Goal: Information Seeking & Learning: Compare options

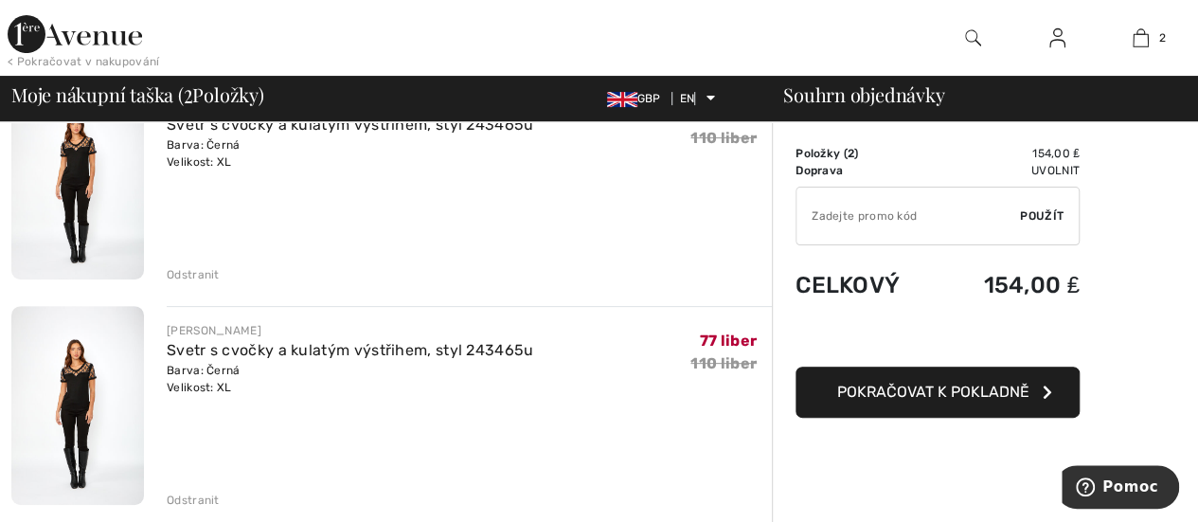
scroll to position [189, 0]
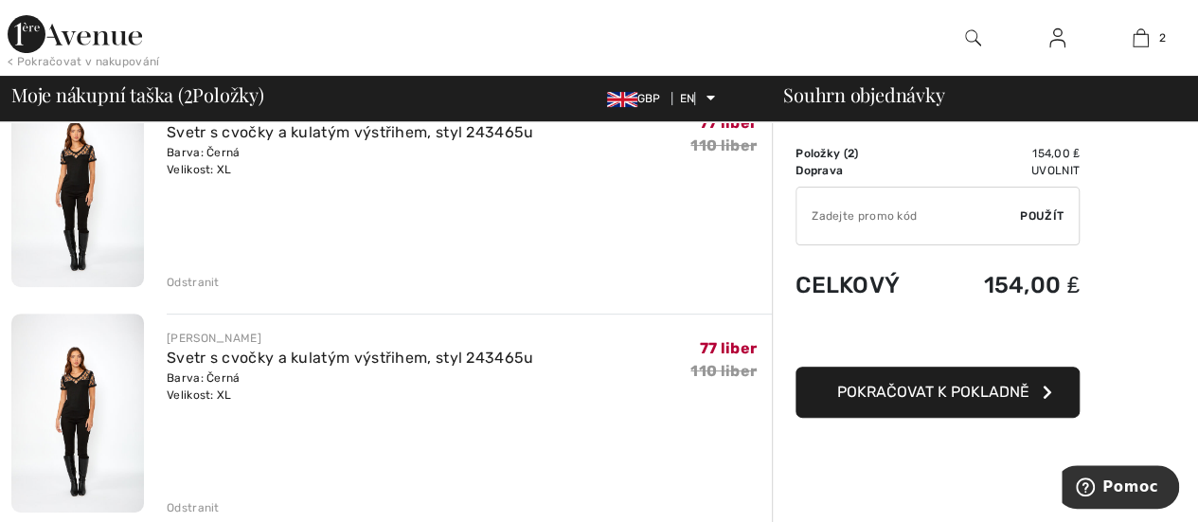
click at [190, 278] on font "Odstranit" at bounding box center [193, 282] width 53 height 13
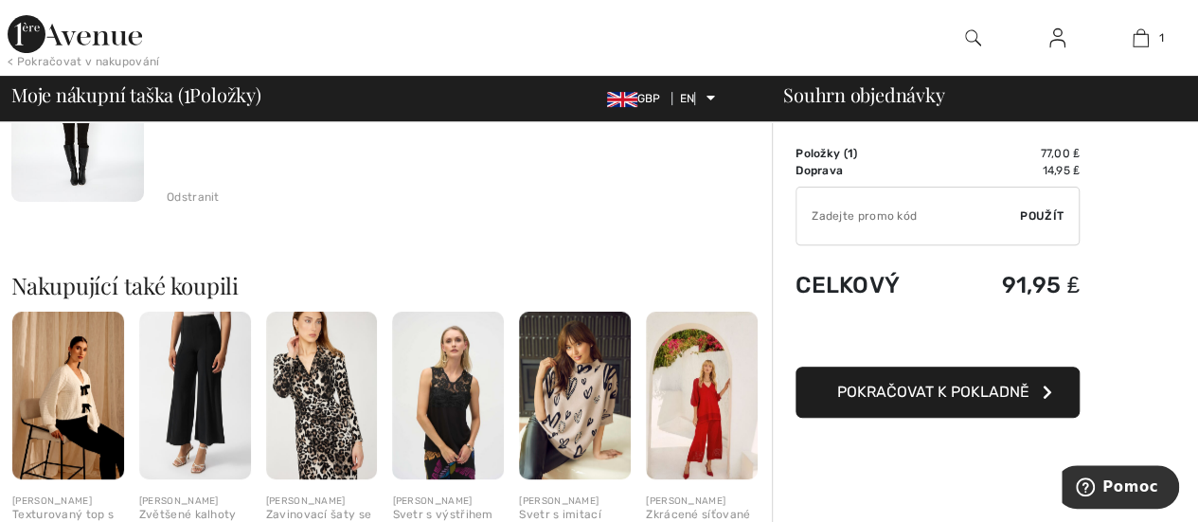
scroll to position [246, 0]
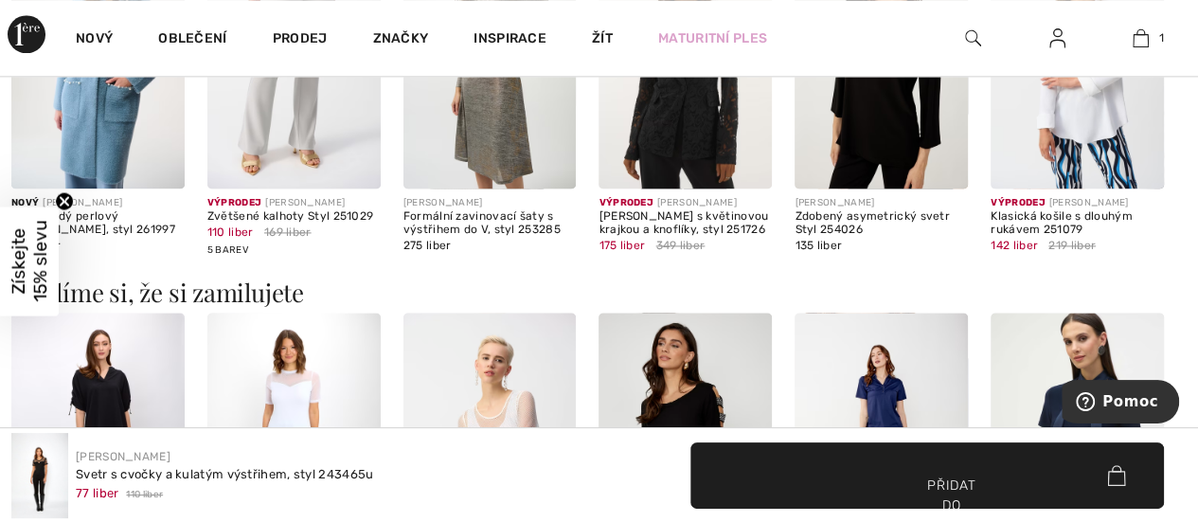
scroll to position [1421, 0]
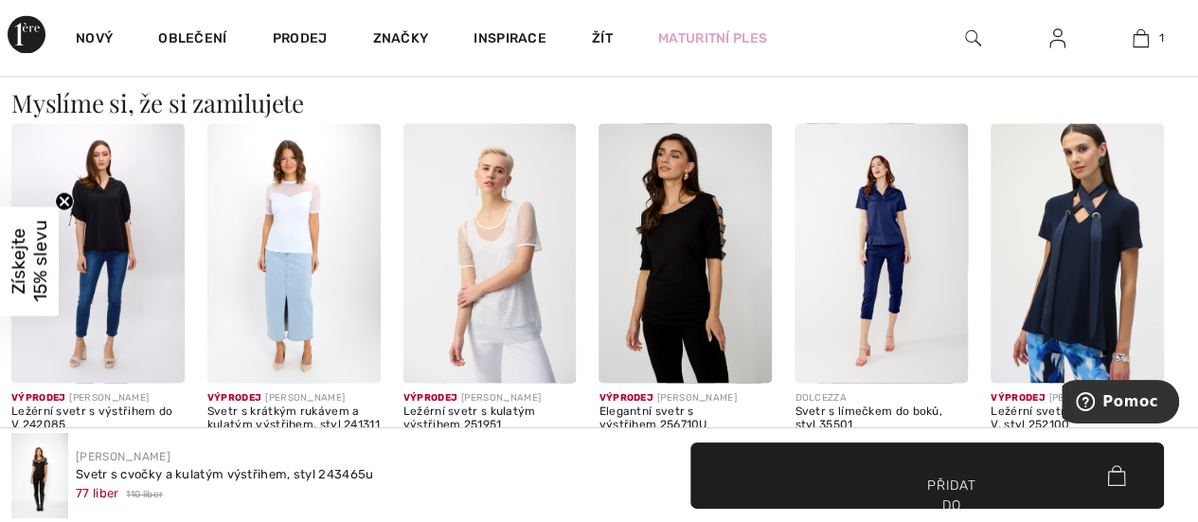
click at [690, 243] on img at bounding box center [685, 253] width 173 height 260
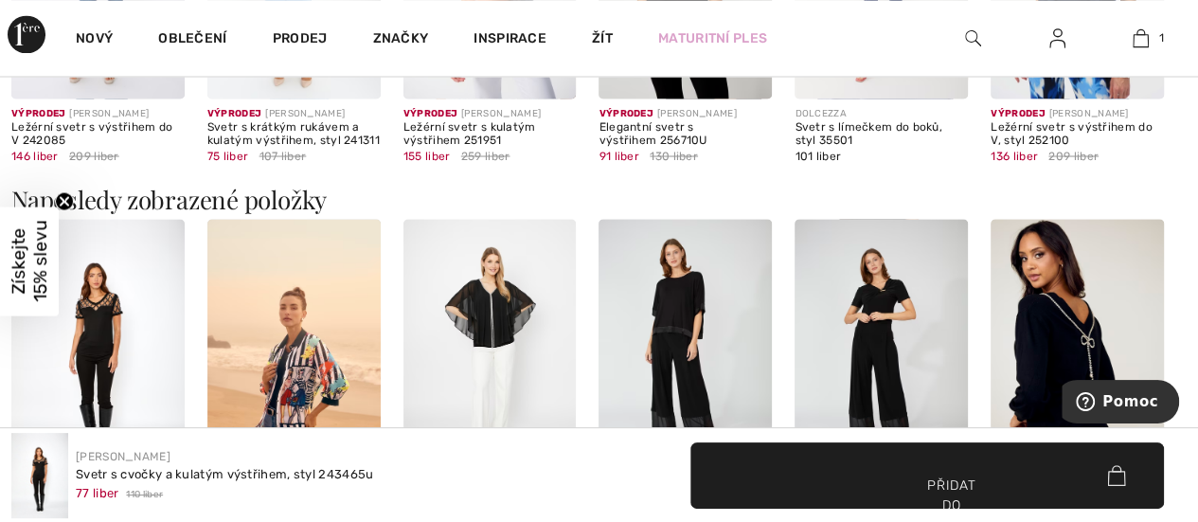
scroll to position [1587, 0]
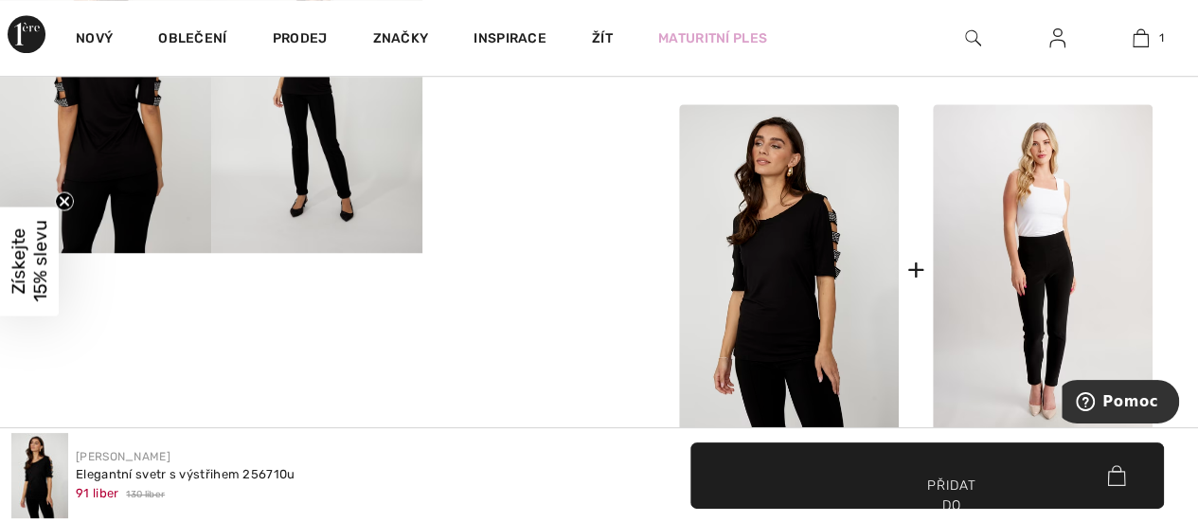
click at [1071, 284] on img at bounding box center [1043, 269] width 220 height 331
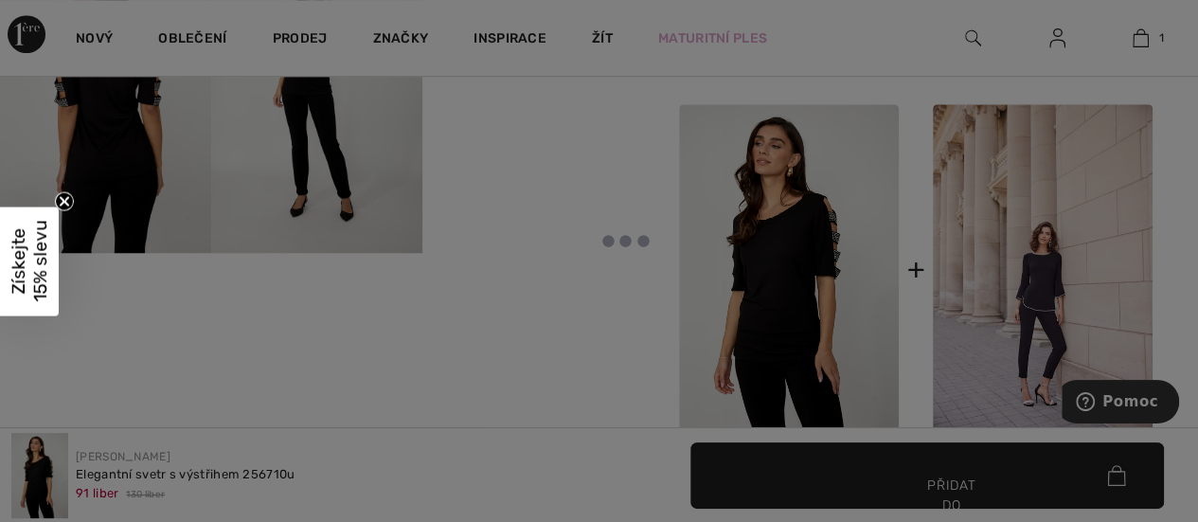
click at [1069, 284] on div at bounding box center [599, 261] width 1198 height 522
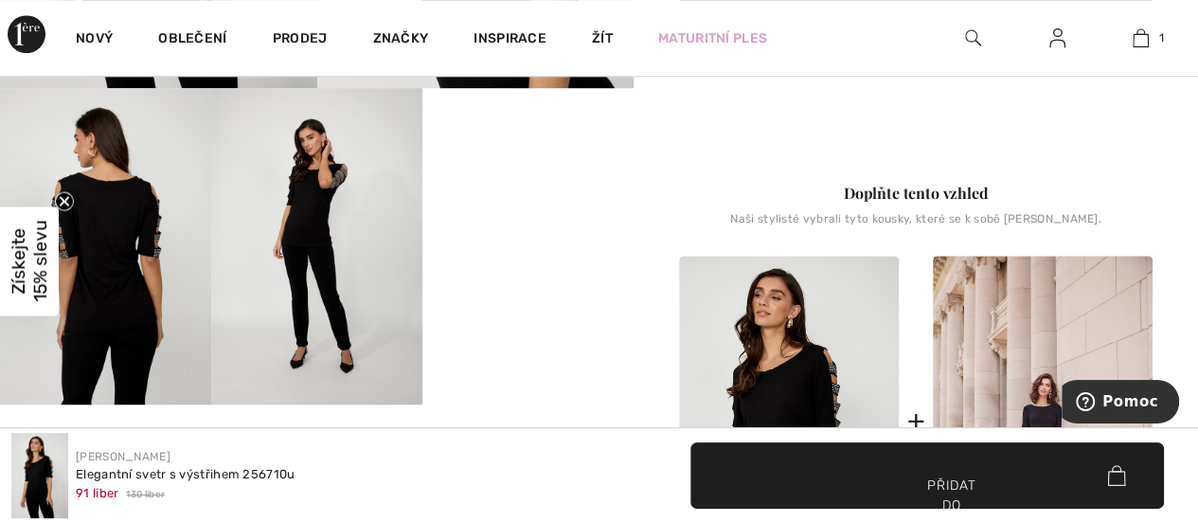
scroll to position [557, 0]
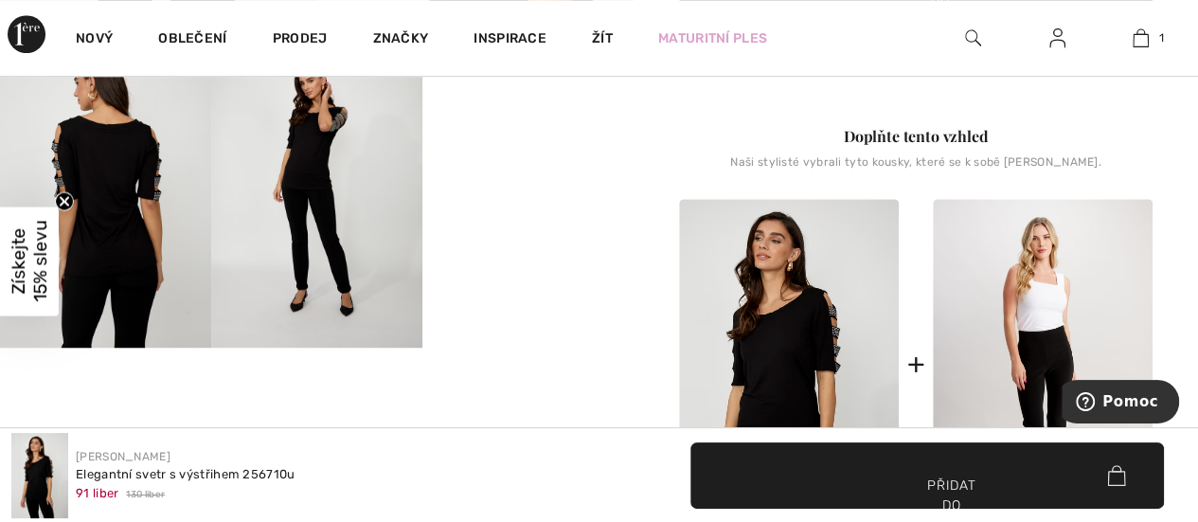
click at [1049, 328] on img at bounding box center [1043, 364] width 220 height 331
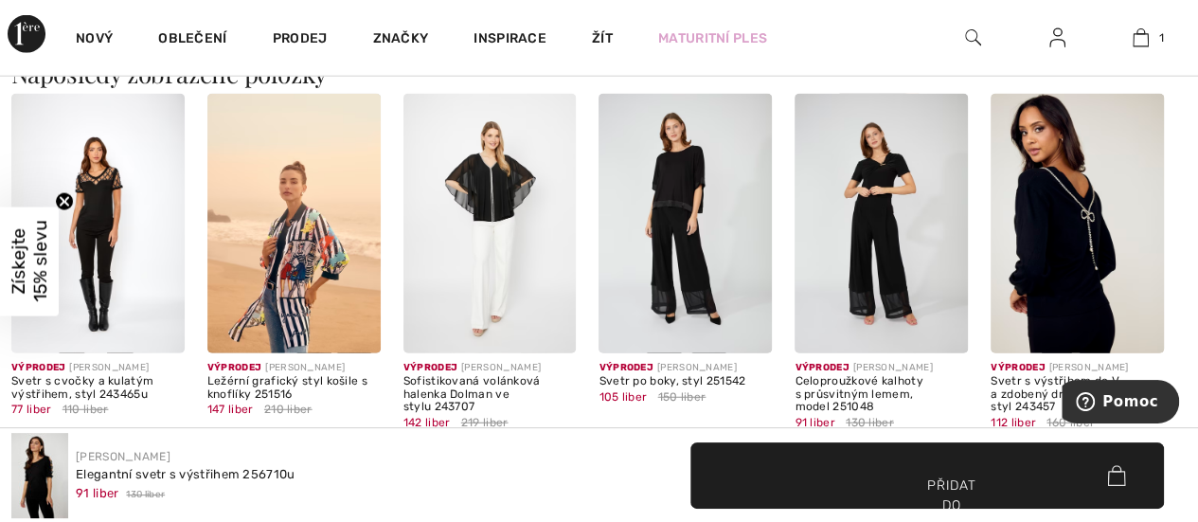
scroll to position [2274, 0]
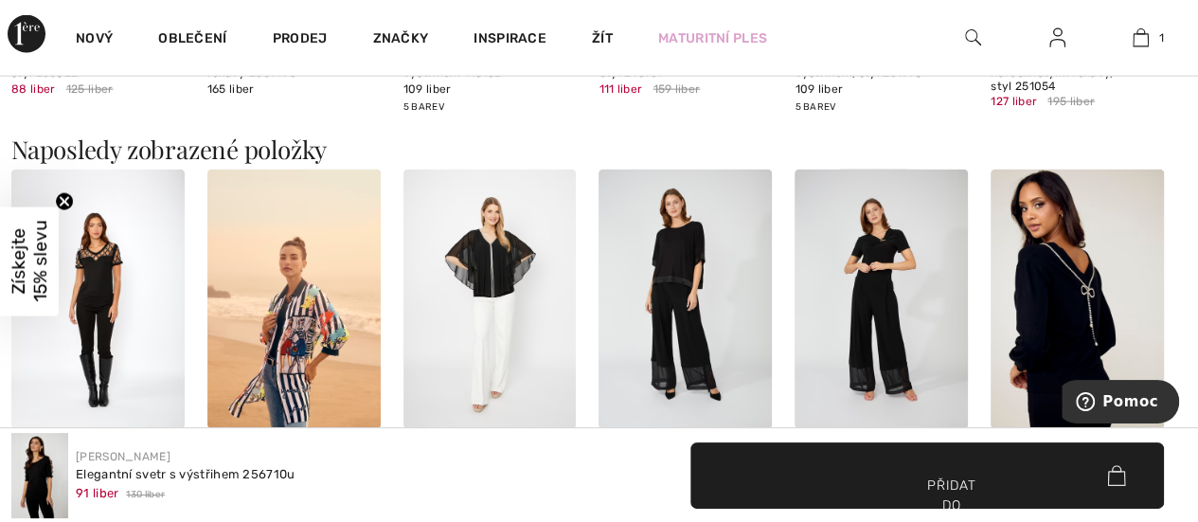
click at [680, 273] on img at bounding box center [685, 300] width 173 height 260
click at [691, 266] on img at bounding box center [685, 300] width 173 height 260
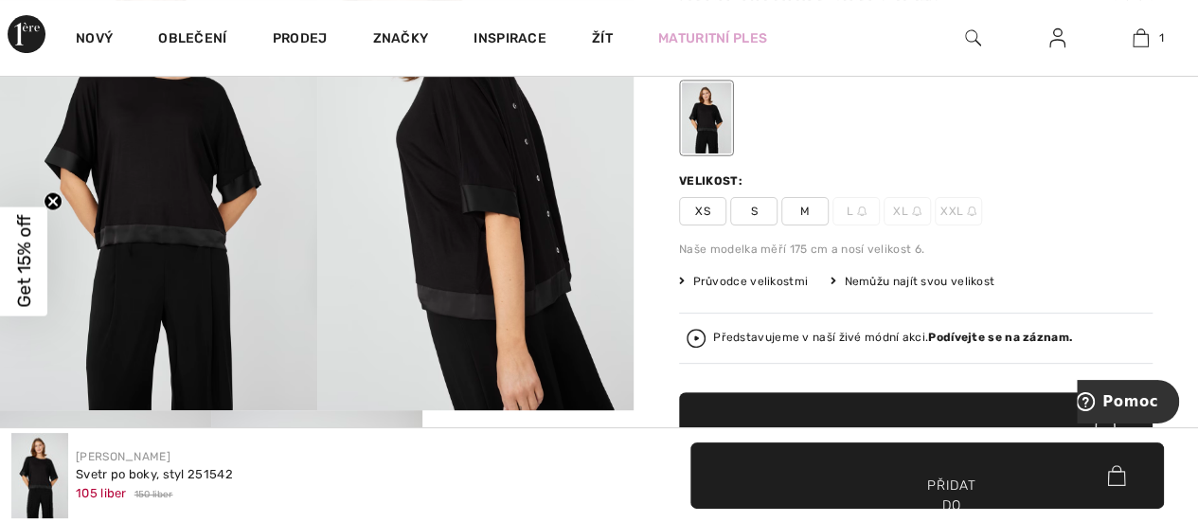
scroll to position [284, 0]
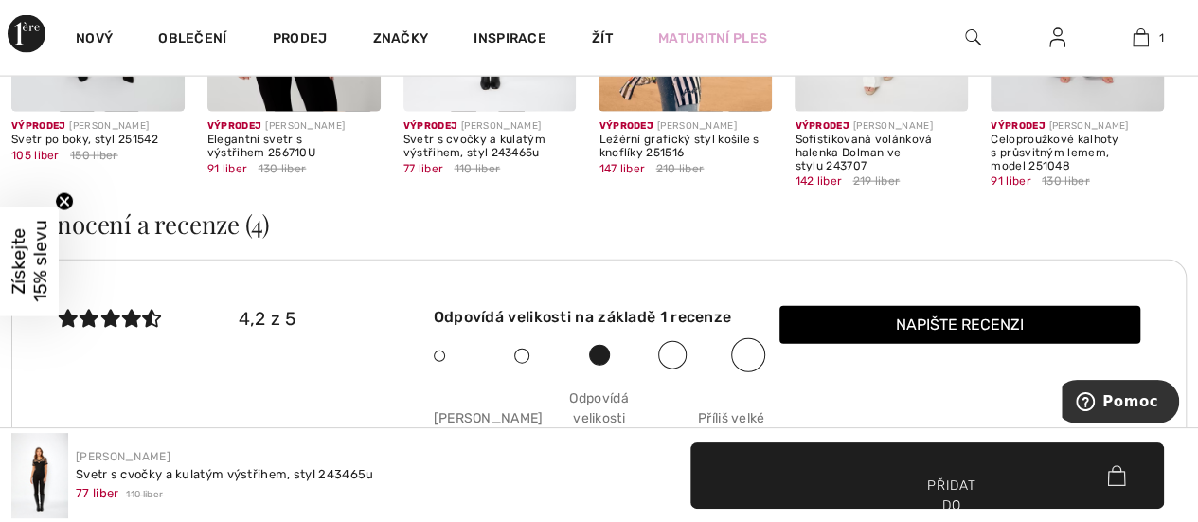
scroll to position [1895, 0]
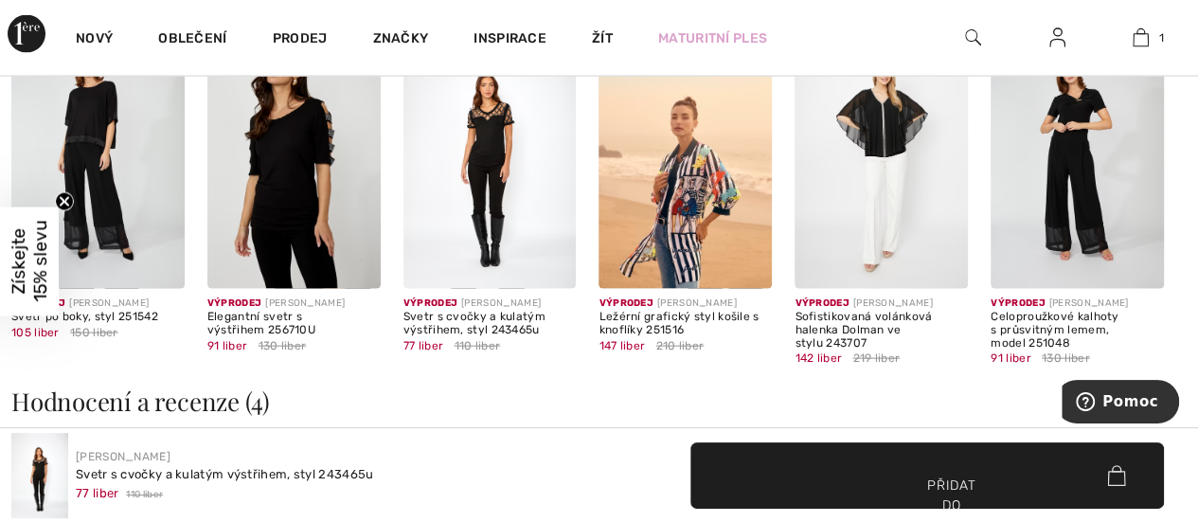
click at [675, 223] on img at bounding box center [685, 159] width 173 height 260
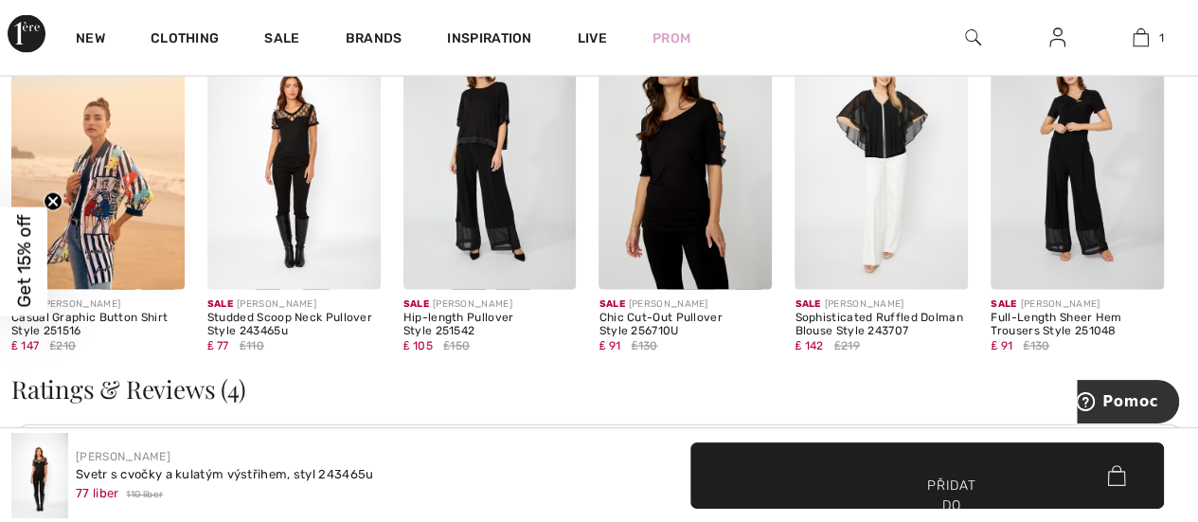
scroll to position [1903, 0]
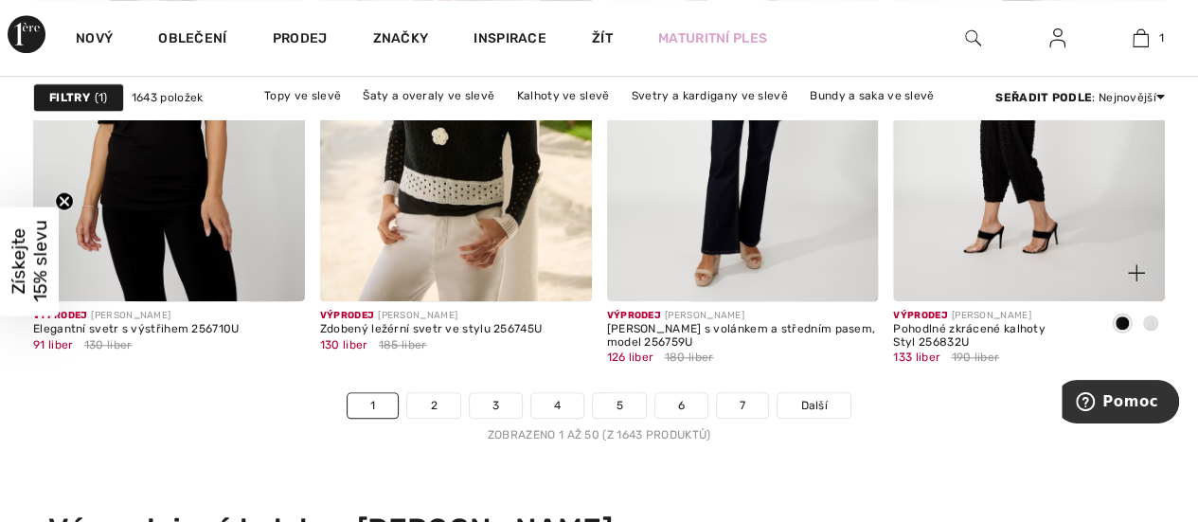
scroll to position [7852, 0]
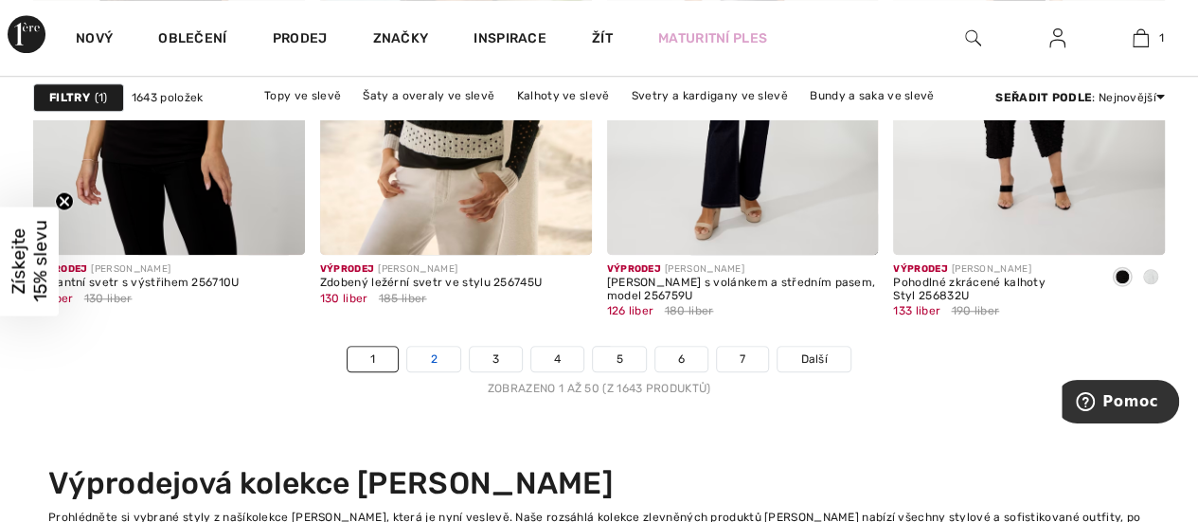
click at [426, 357] on link "2" at bounding box center [433, 359] width 52 height 25
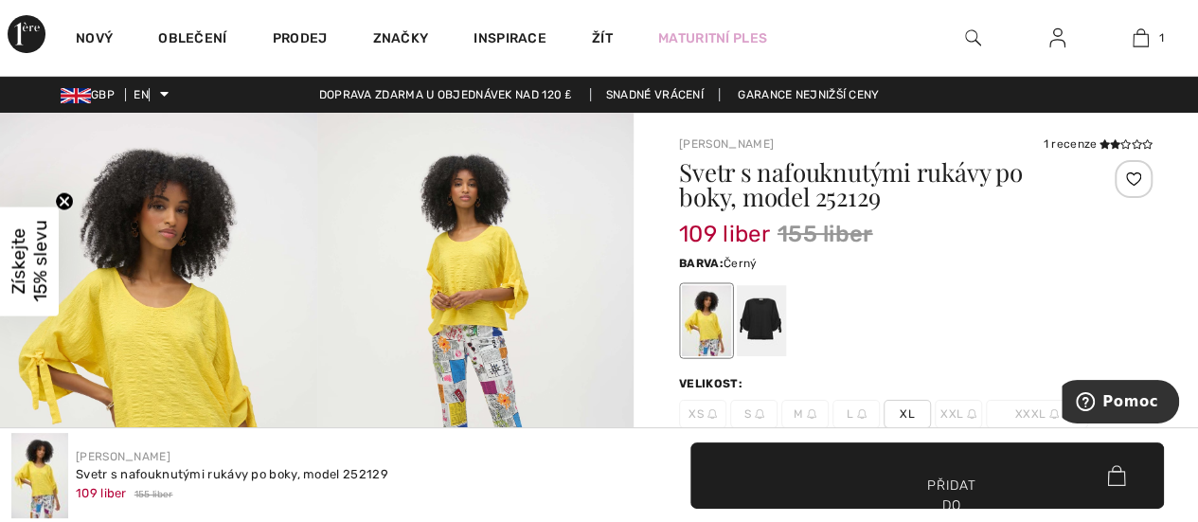
click at [764, 320] on div at bounding box center [761, 320] width 49 height 71
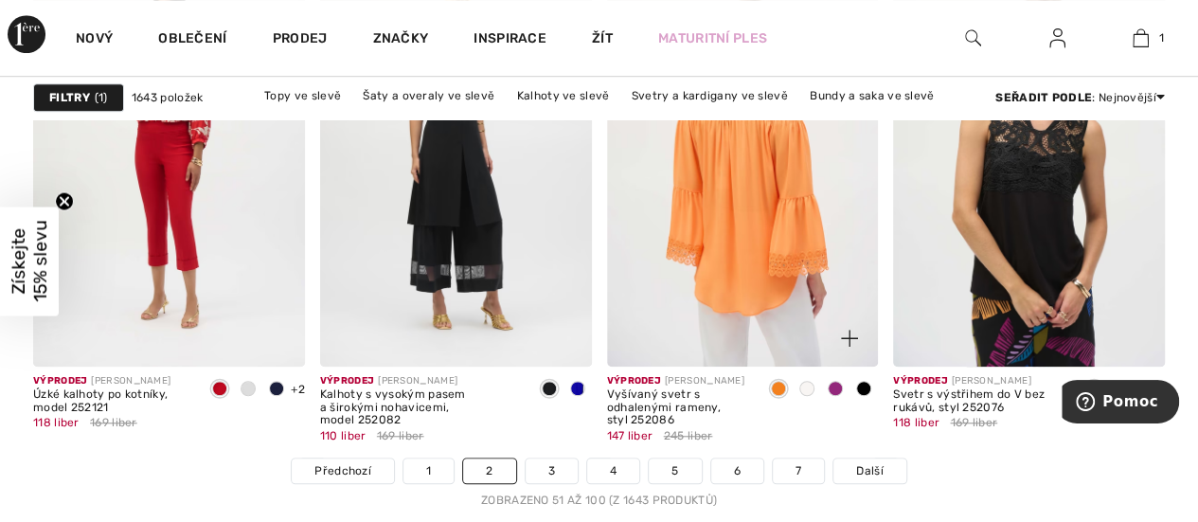
scroll to position [7863, 0]
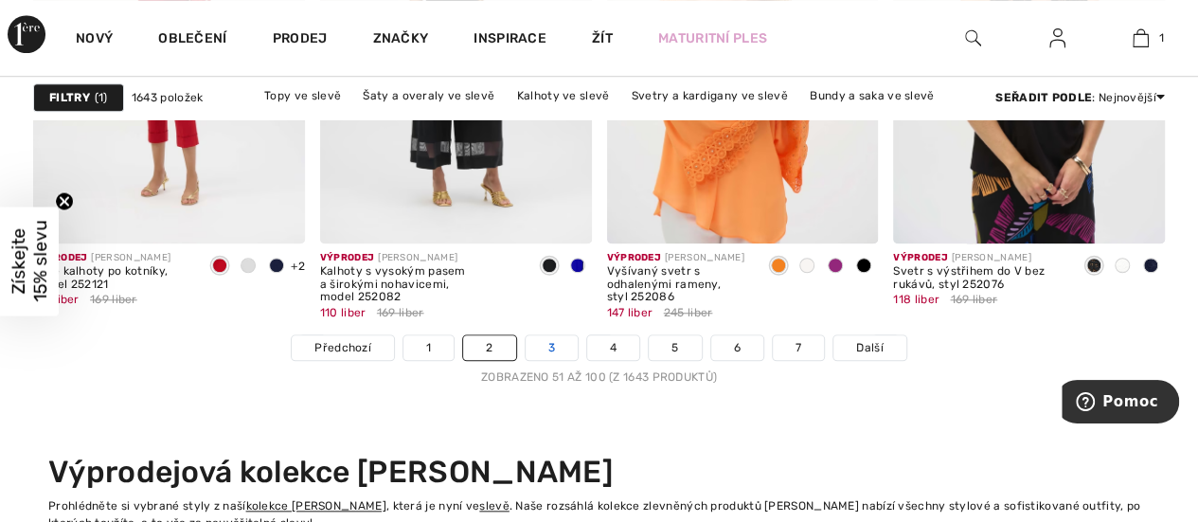
click at [543, 346] on link "3" at bounding box center [552, 347] width 52 height 25
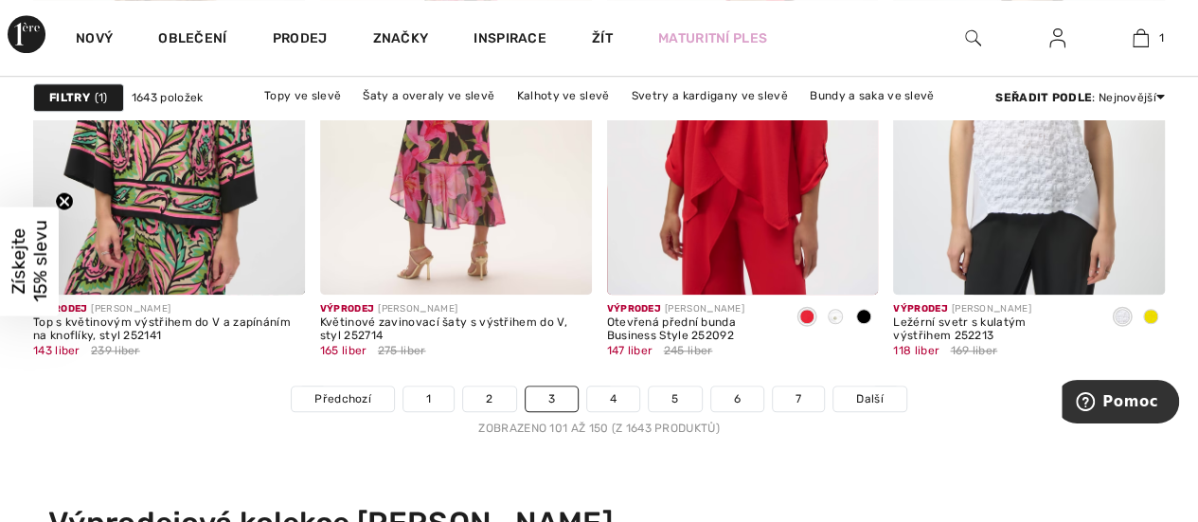
scroll to position [7958, 0]
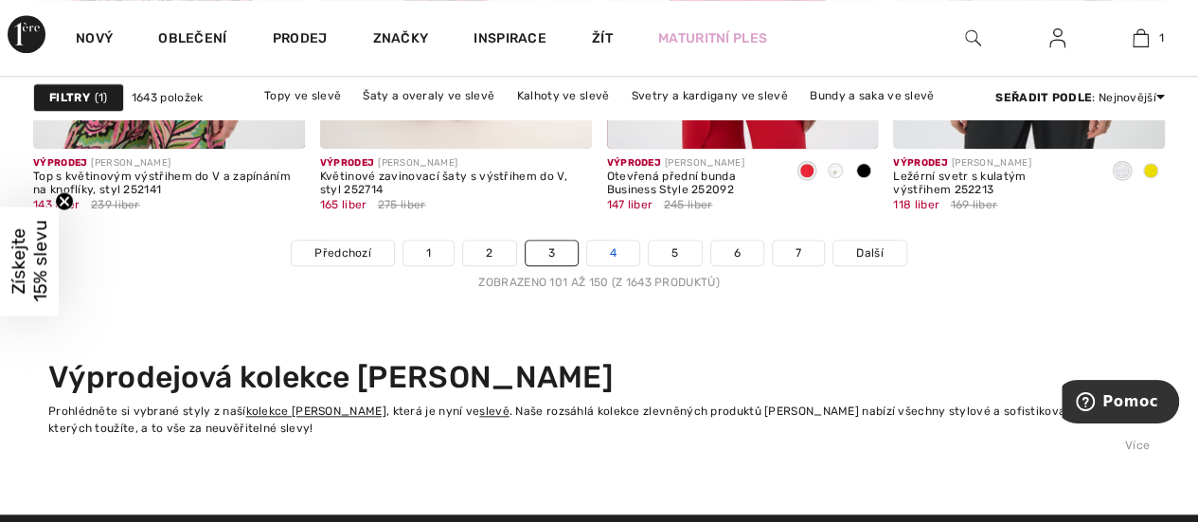
click at [615, 247] on font "4" at bounding box center [613, 252] width 7 height 13
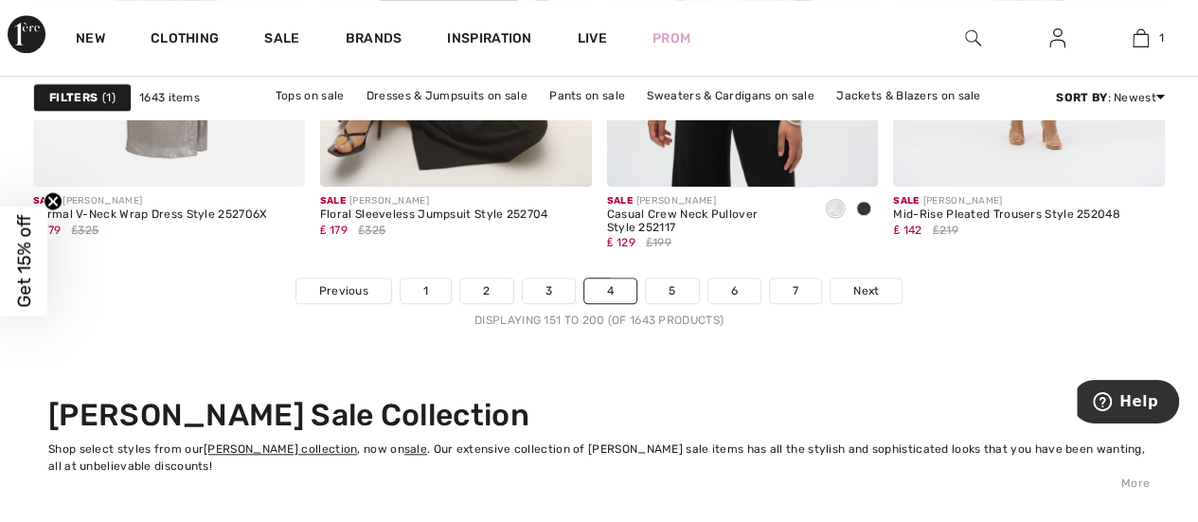
scroll to position [7947, 0]
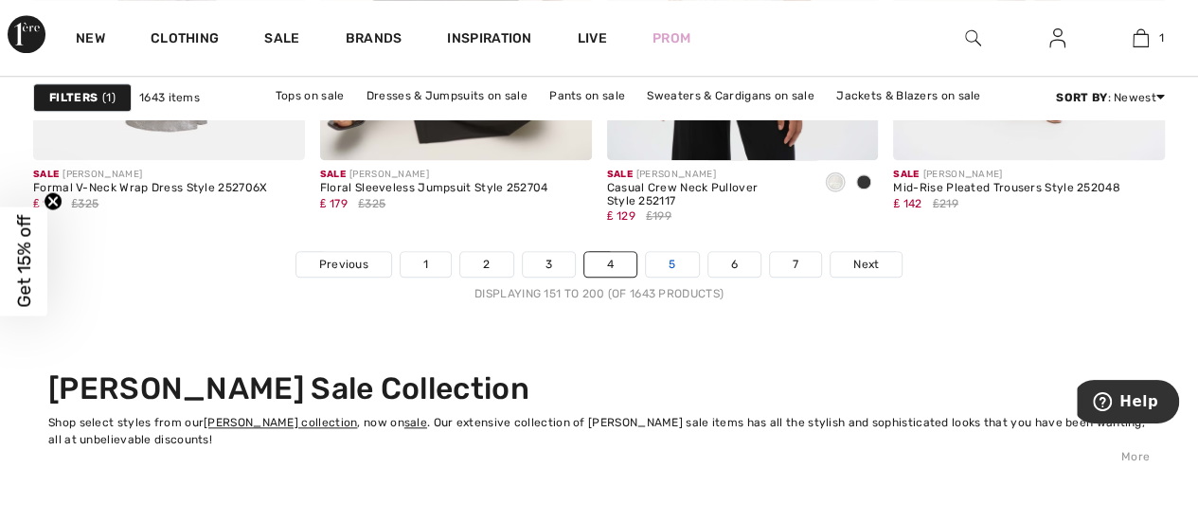
click at [693, 254] on link "5" at bounding box center [672, 264] width 52 height 25
click at [676, 261] on link "5" at bounding box center [672, 264] width 52 height 25
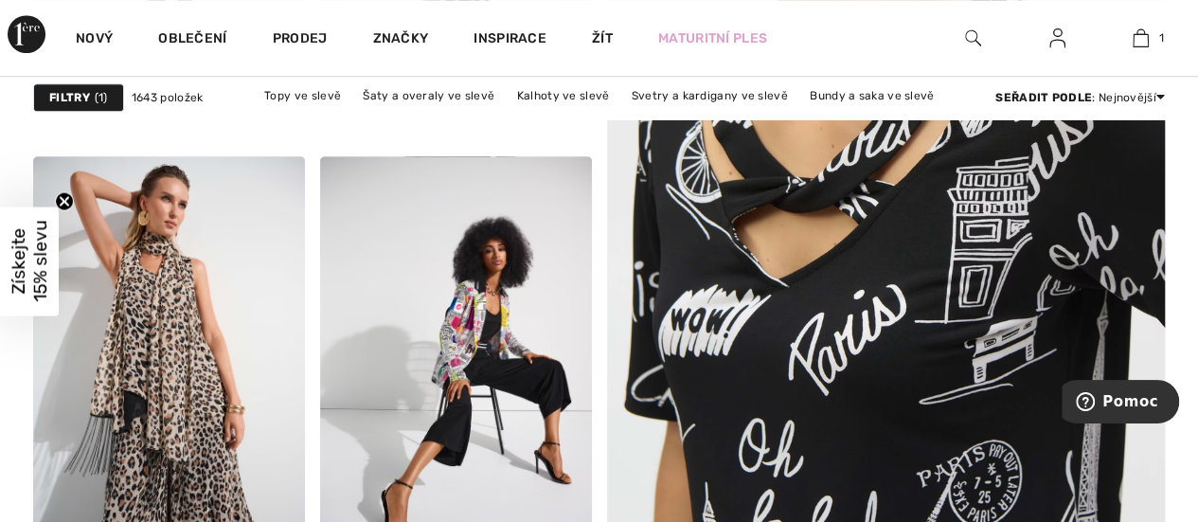
scroll to position [758, 0]
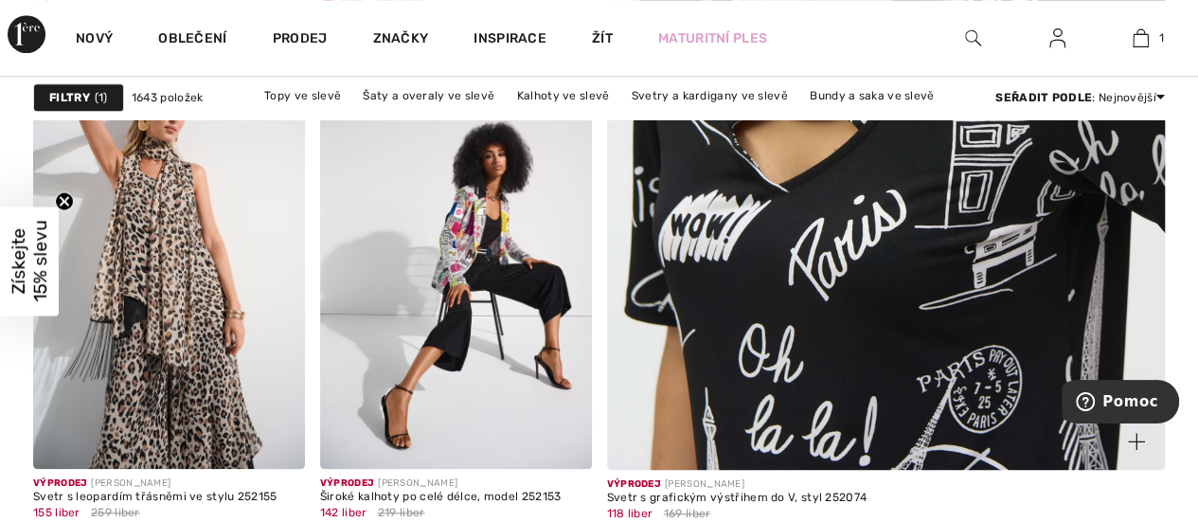
click at [874, 309] on img at bounding box center [886, 50] width 670 height 1005
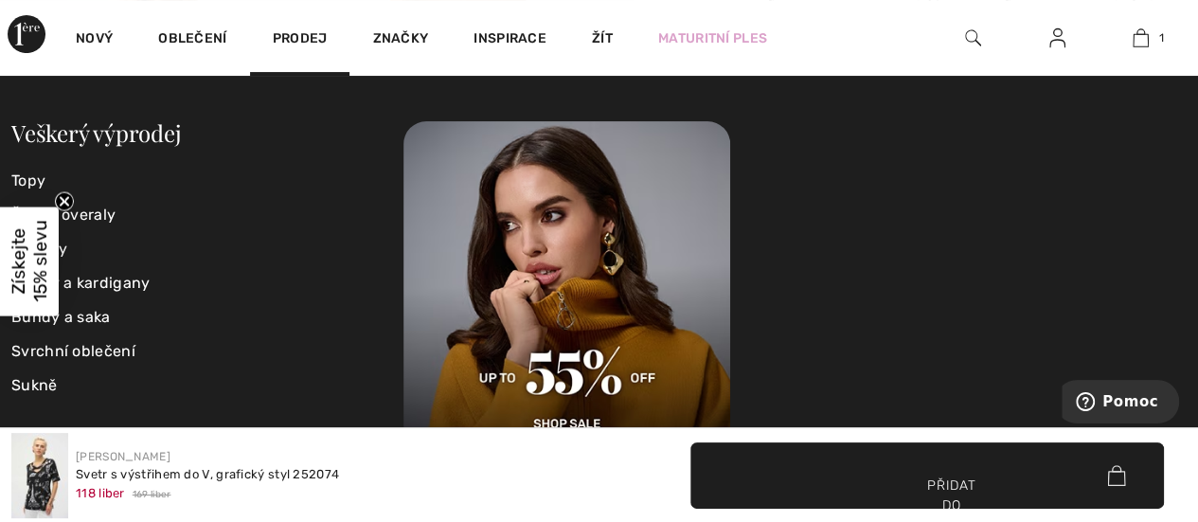
scroll to position [189, 0]
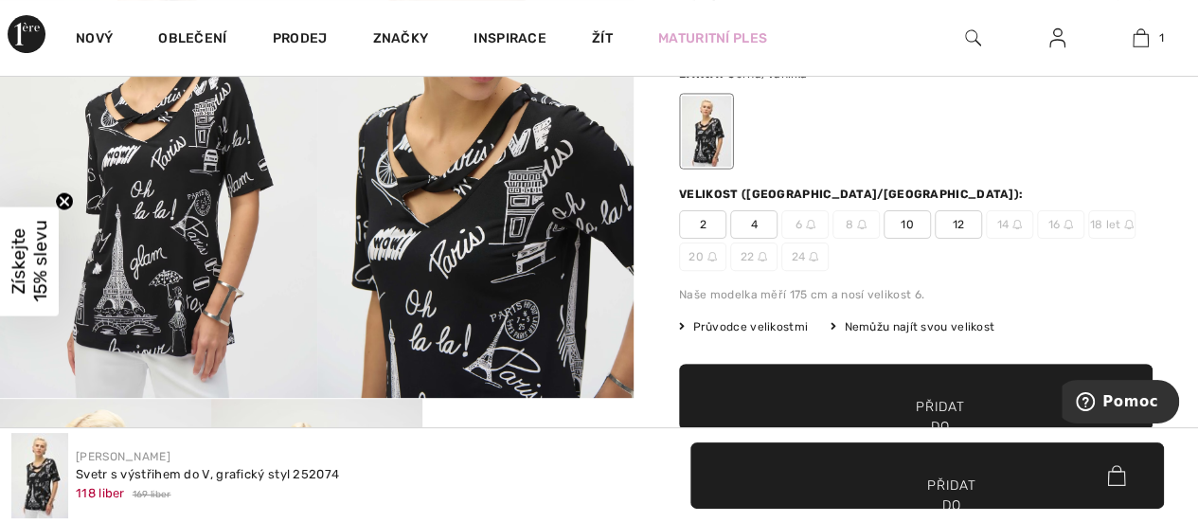
click at [784, 320] on font "Průvodce velikostmi" at bounding box center [751, 326] width 116 height 13
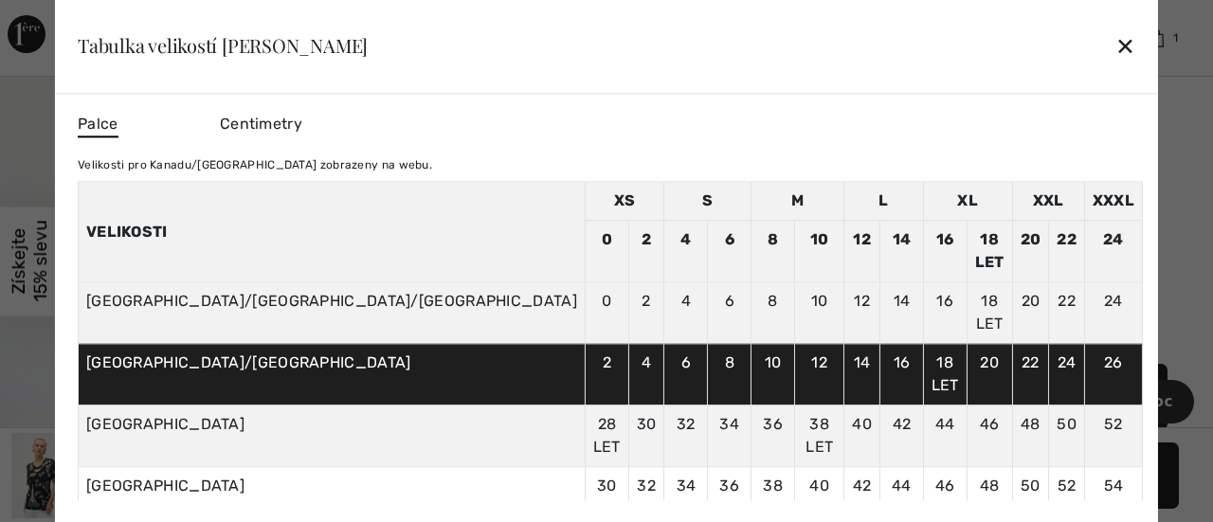
click at [1115, 40] on font "✕" at bounding box center [1125, 47] width 20 height 27
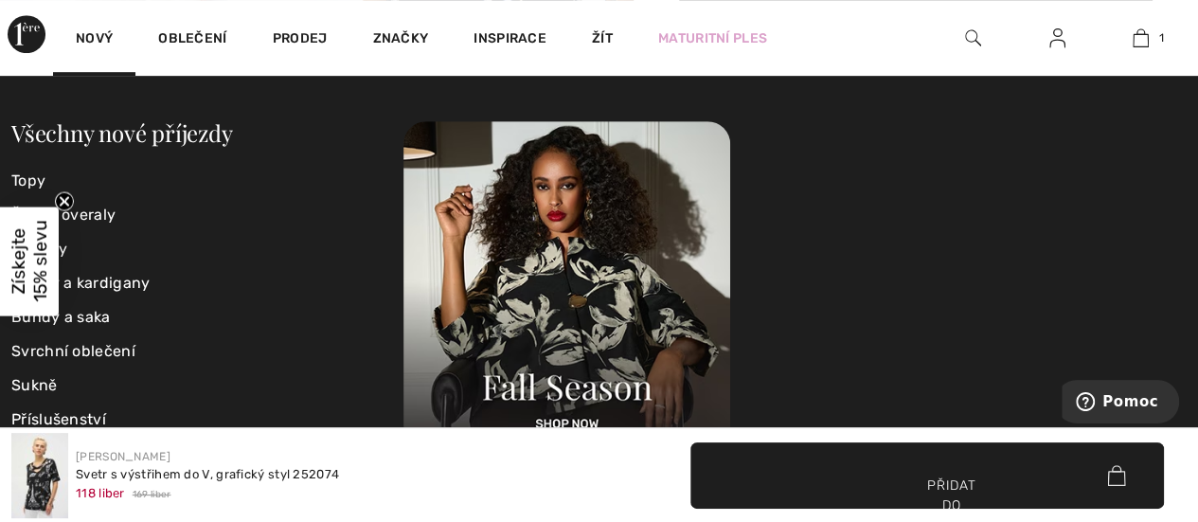
scroll to position [853, 0]
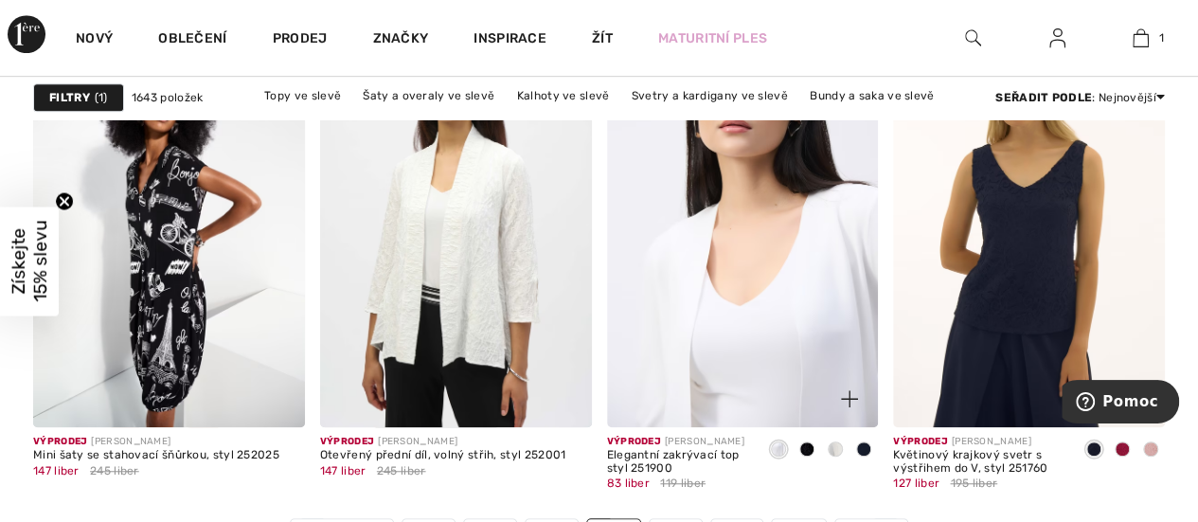
scroll to position [7769, 0]
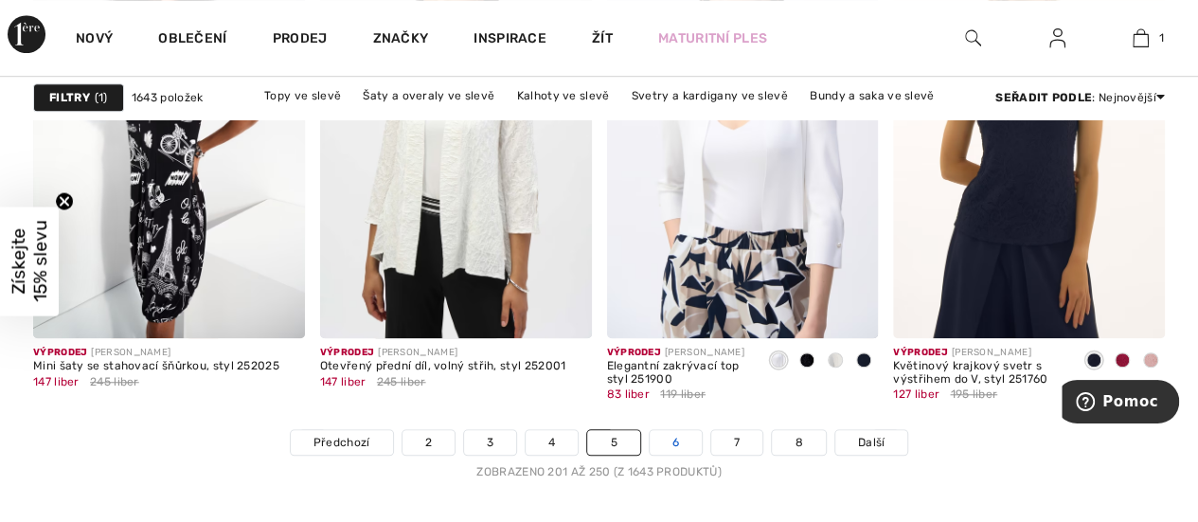
click at [671, 433] on link "6" at bounding box center [676, 442] width 52 height 25
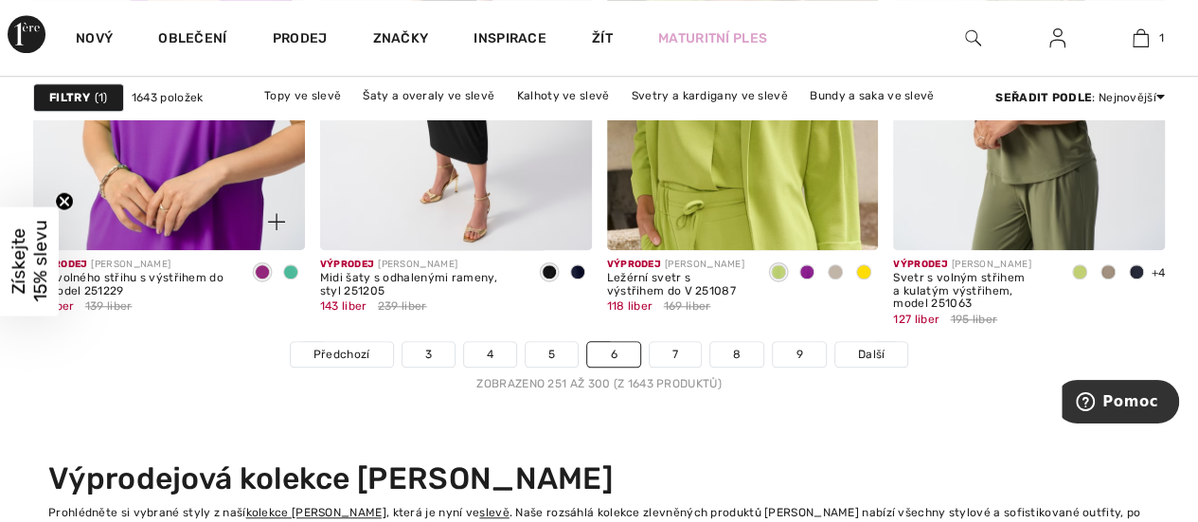
scroll to position [7958, 0]
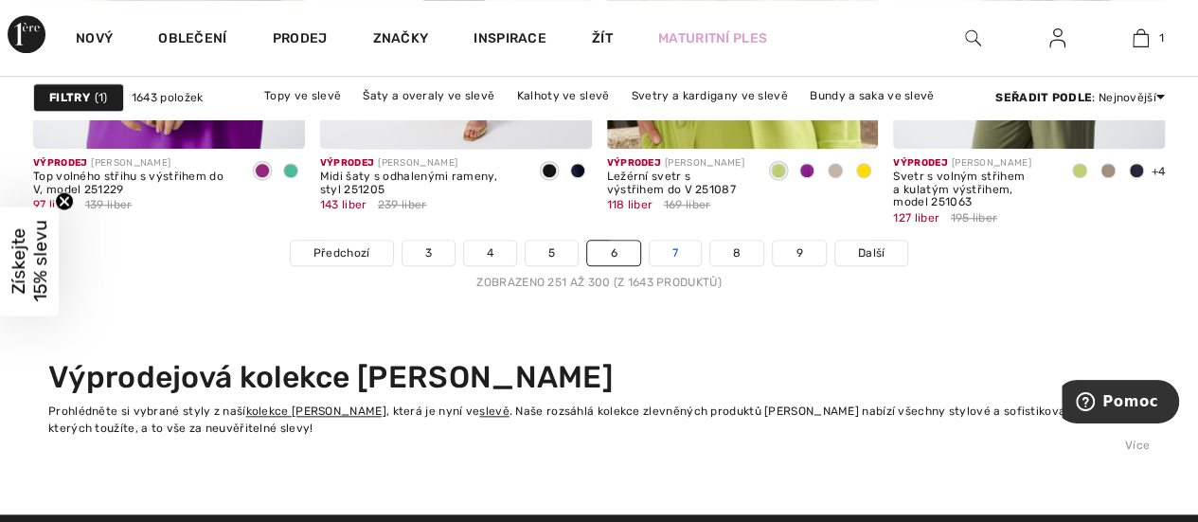
click at [667, 246] on link "7" at bounding box center [675, 253] width 51 height 25
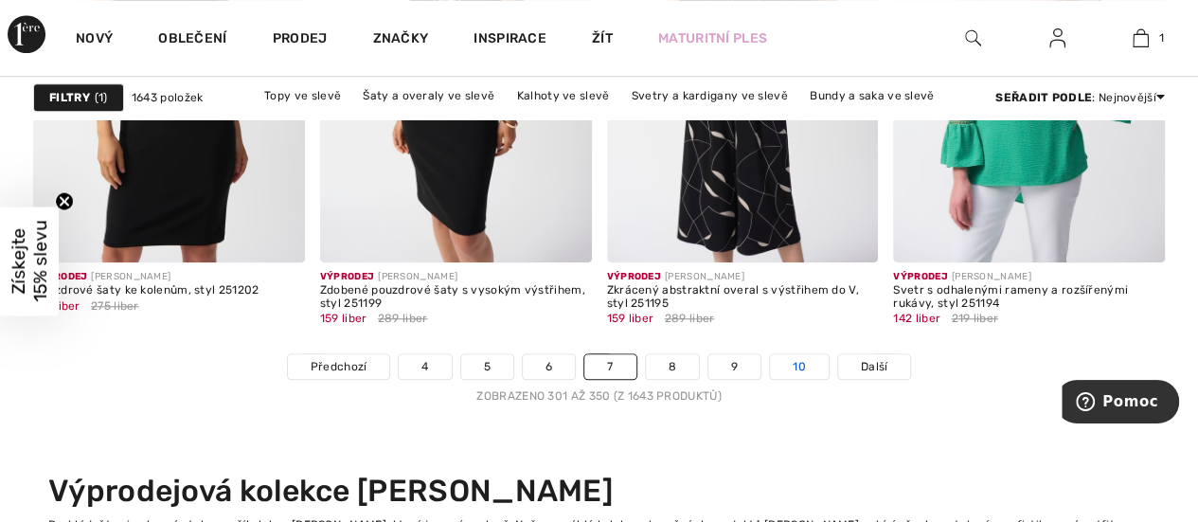
scroll to position [7852, 0]
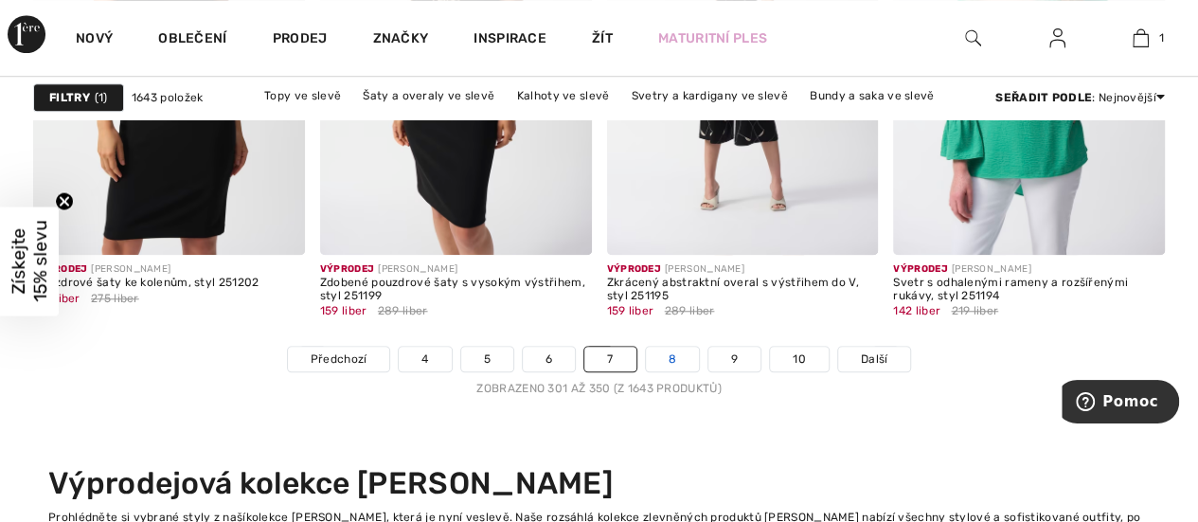
click at [678, 355] on link "8" at bounding box center [672, 359] width 53 height 25
click at [675, 354] on font "8" at bounding box center [673, 358] width 8 height 13
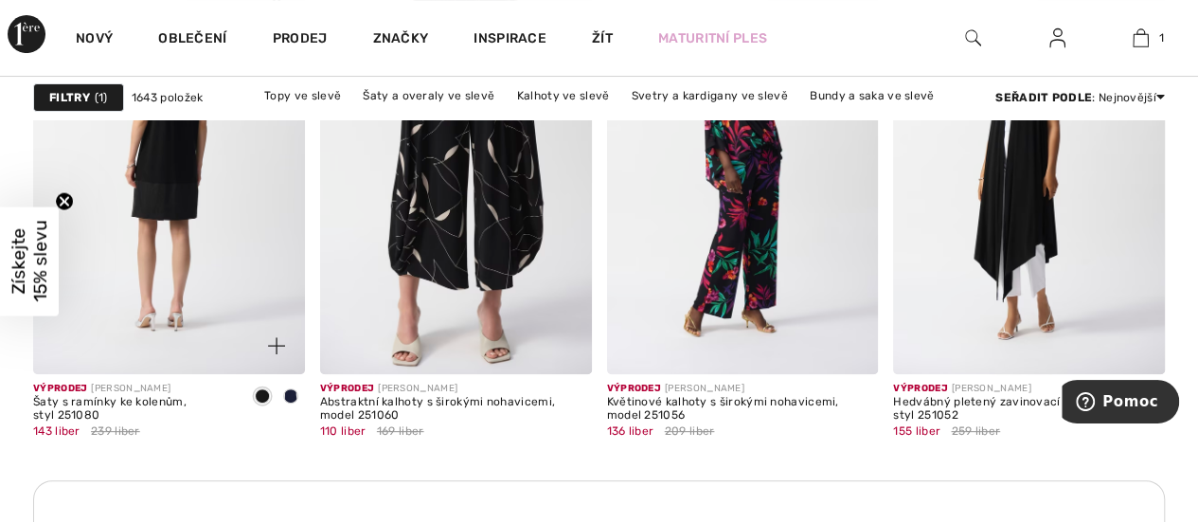
scroll to position [3755, 0]
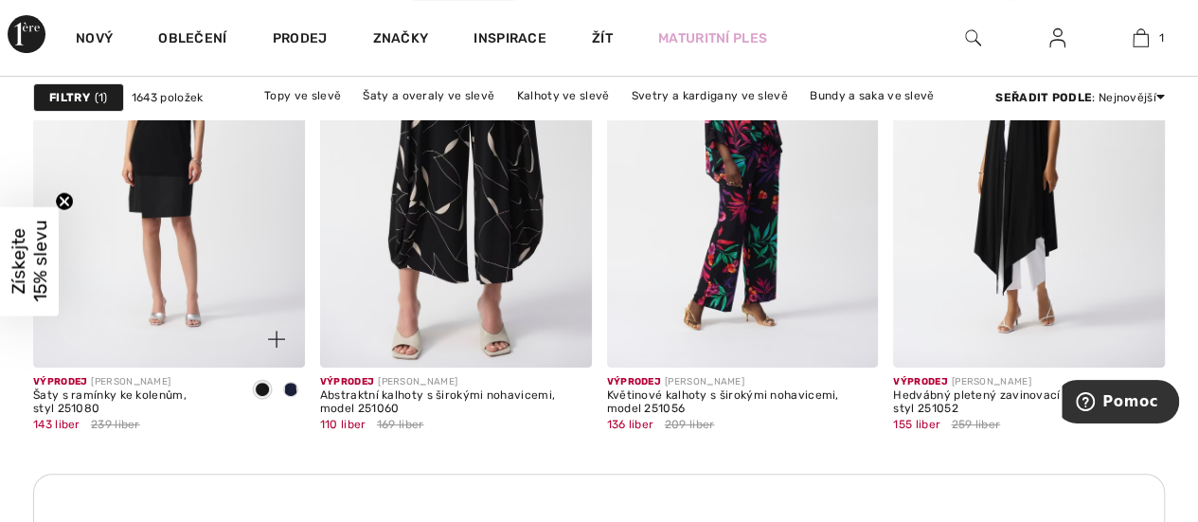
click at [288, 353] on div at bounding box center [265, 328] width 79 height 79
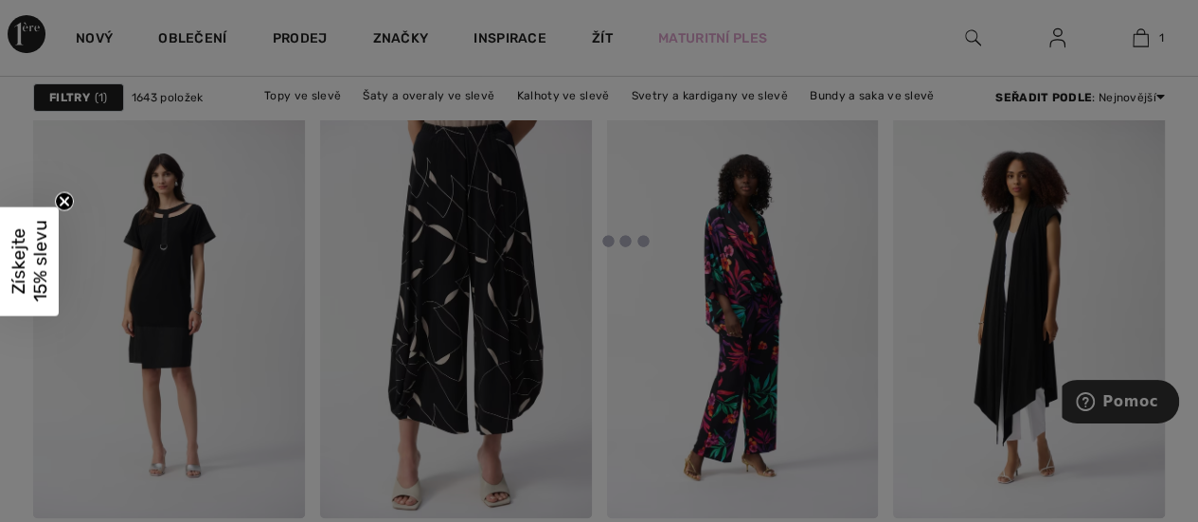
scroll to position [3470, 0]
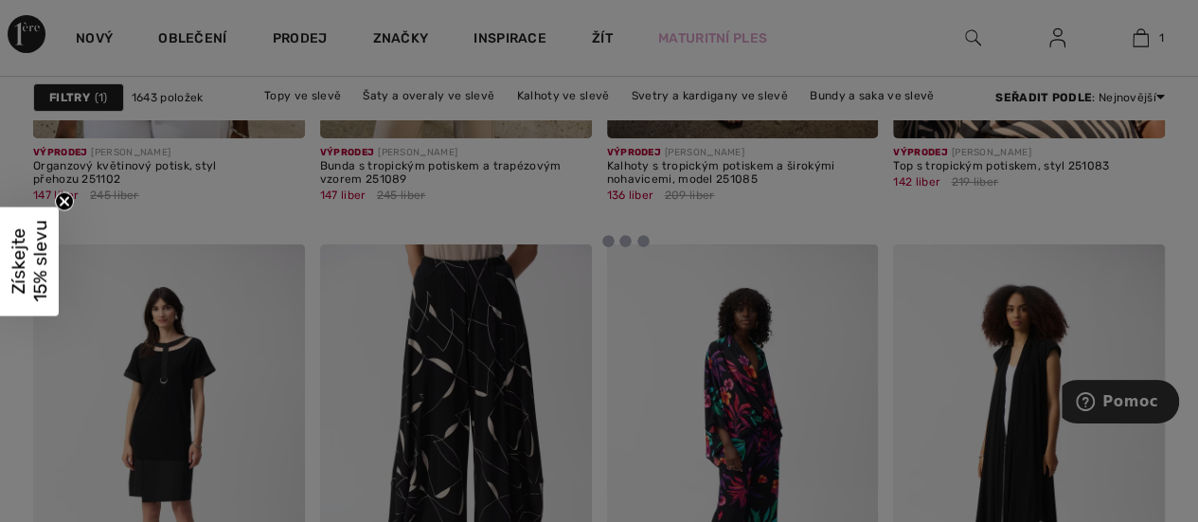
click at [252, 334] on div at bounding box center [599, 261] width 1198 height 522
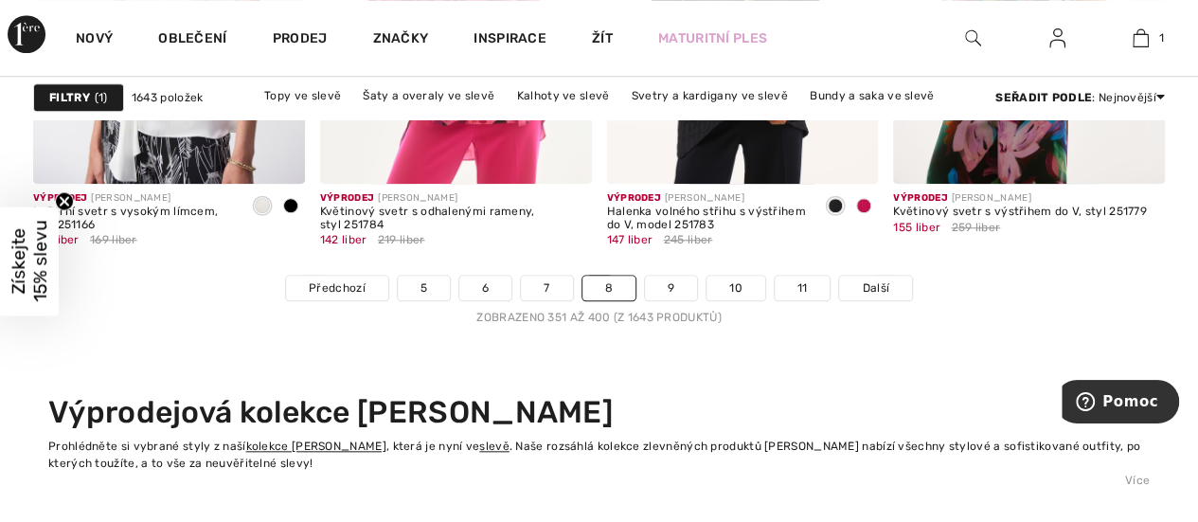
scroll to position [8018, 0]
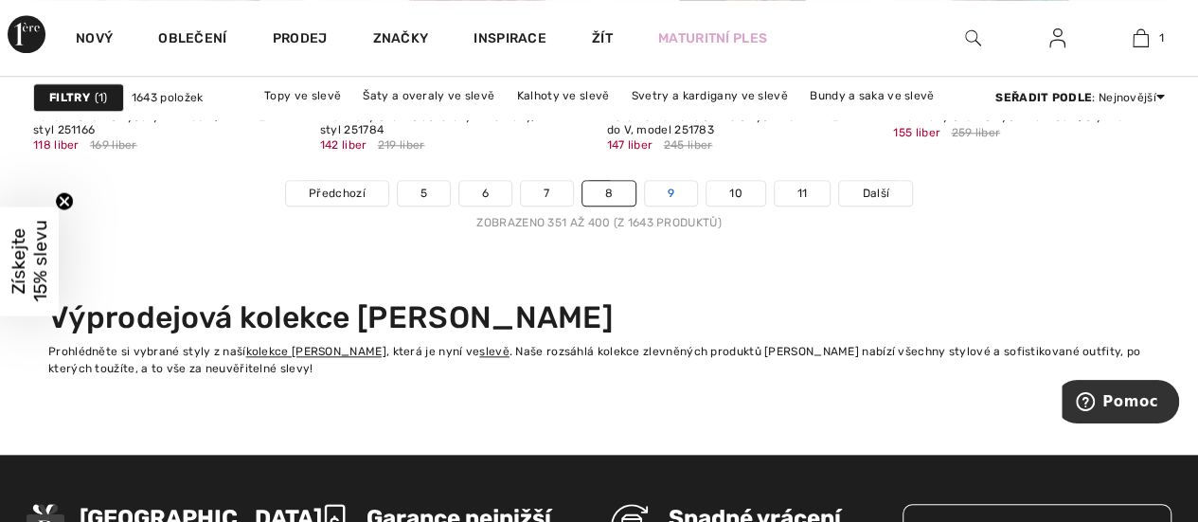
click at [675, 187] on link "9" at bounding box center [671, 193] width 52 height 25
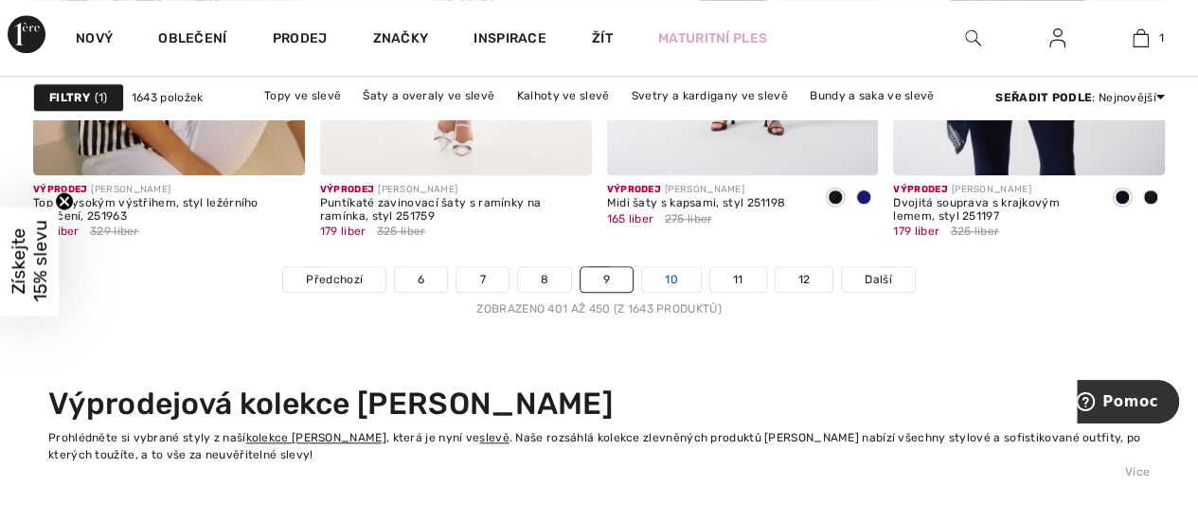
scroll to position [7958, 0]
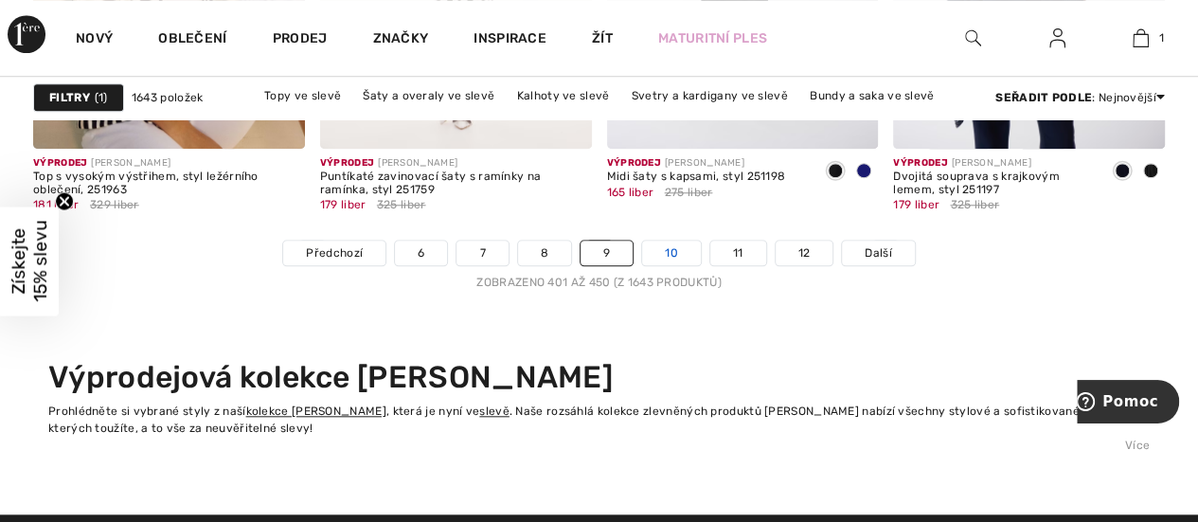
click at [682, 245] on link "10" at bounding box center [671, 253] width 59 height 25
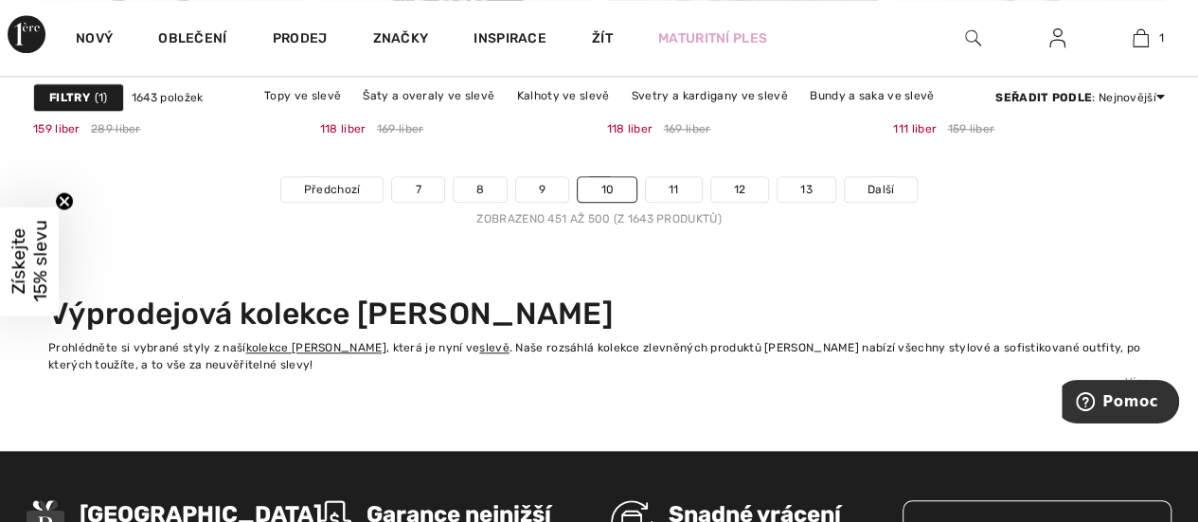
scroll to position [8136, 0]
